Goal: Check status: Check status

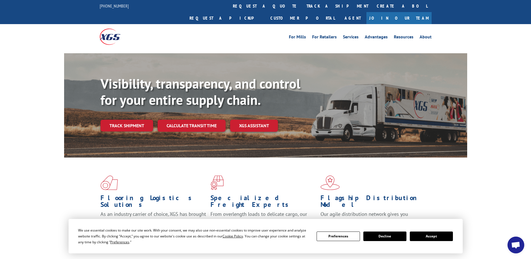
click at [144, 120] on link "Track shipment" at bounding box center [127, 126] width 53 height 12
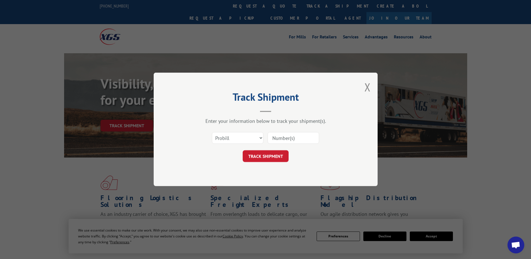
drag, startPoint x: 293, startPoint y: 137, endPoint x: 290, endPoint y: 138, distance: 2.8
click at [293, 137] on input at bounding box center [294, 138] width 52 height 12
paste input "02523215"
type input "02523215"
click at [247, 137] on select "Select category... Probill BOL PO" at bounding box center [238, 138] width 52 height 12
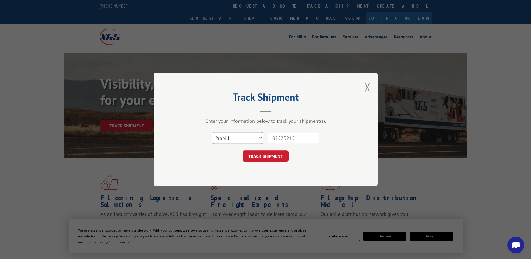
select select "po"
click at [212, 132] on select "Select category... Probill BOL PO" at bounding box center [238, 138] width 52 height 12
click at [259, 157] on button "TRACK SHIPMENT" at bounding box center [266, 156] width 46 height 12
